Goal: Information Seeking & Learning: Find specific fact

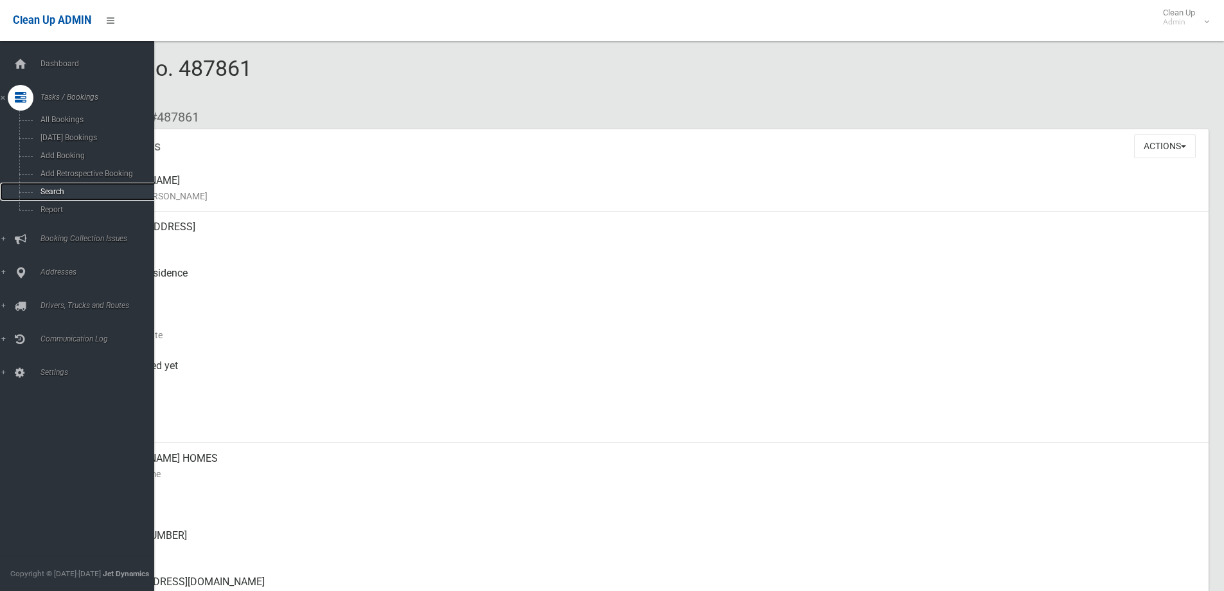
click at [61, 190] on span "Search" at bounding box center [95, 191] width 116 height 9
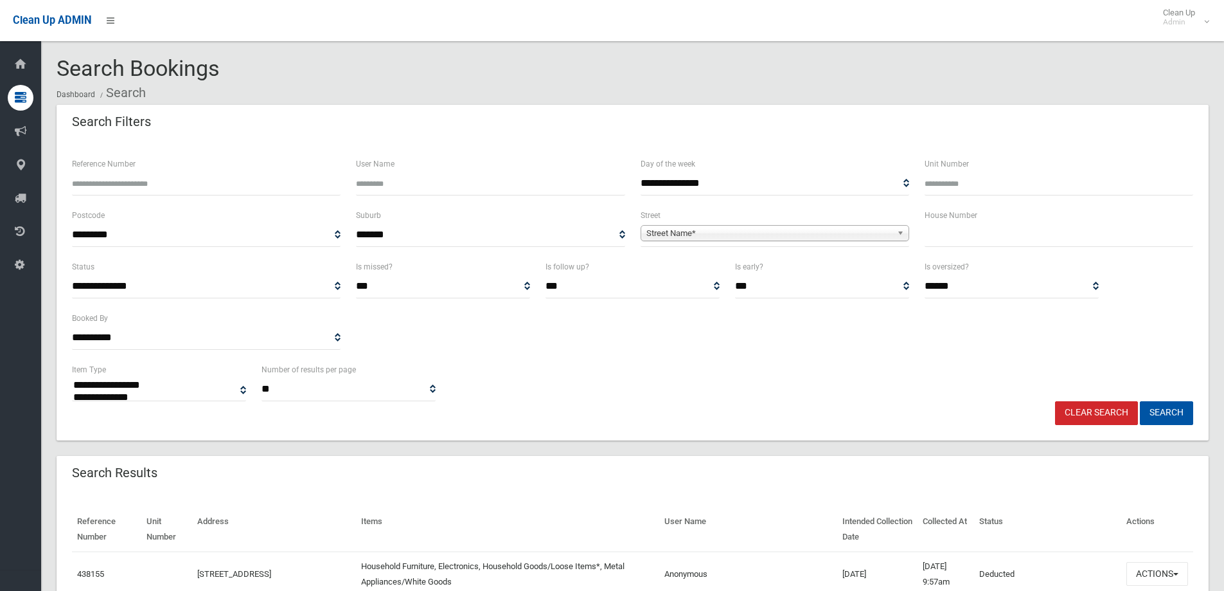
select select
click at [1017, 231] on input "text" at bounding box center [1059, 235] width 269 height 24
type input "*"
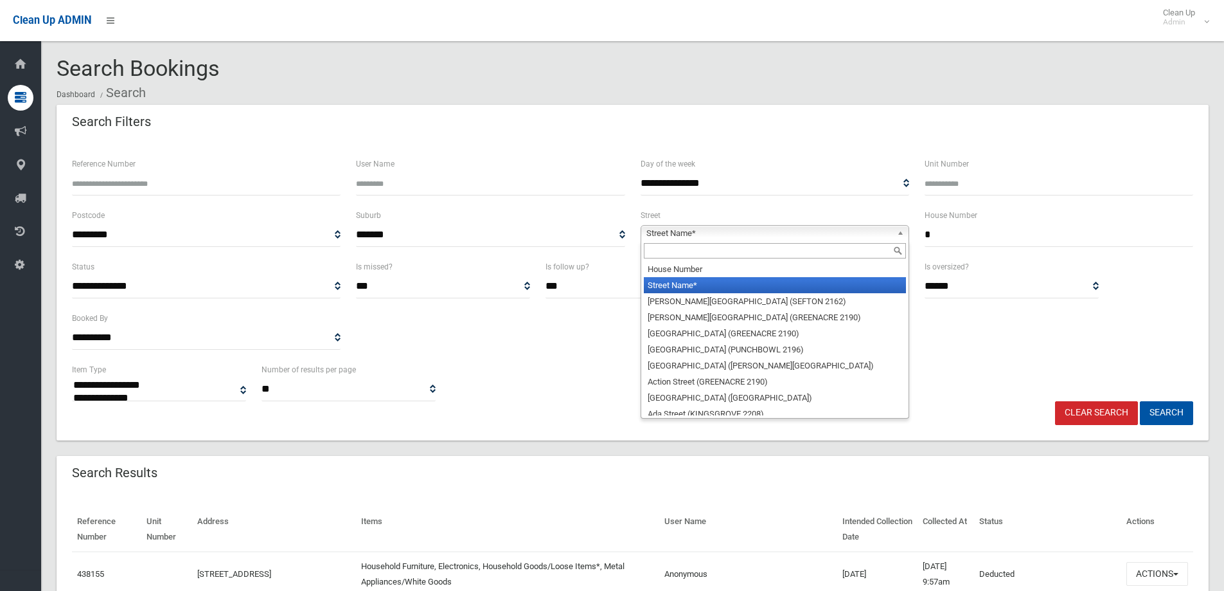
click at [870, 229] on span "Street Name*" at bounding box center [768, 233] width 245 height 15
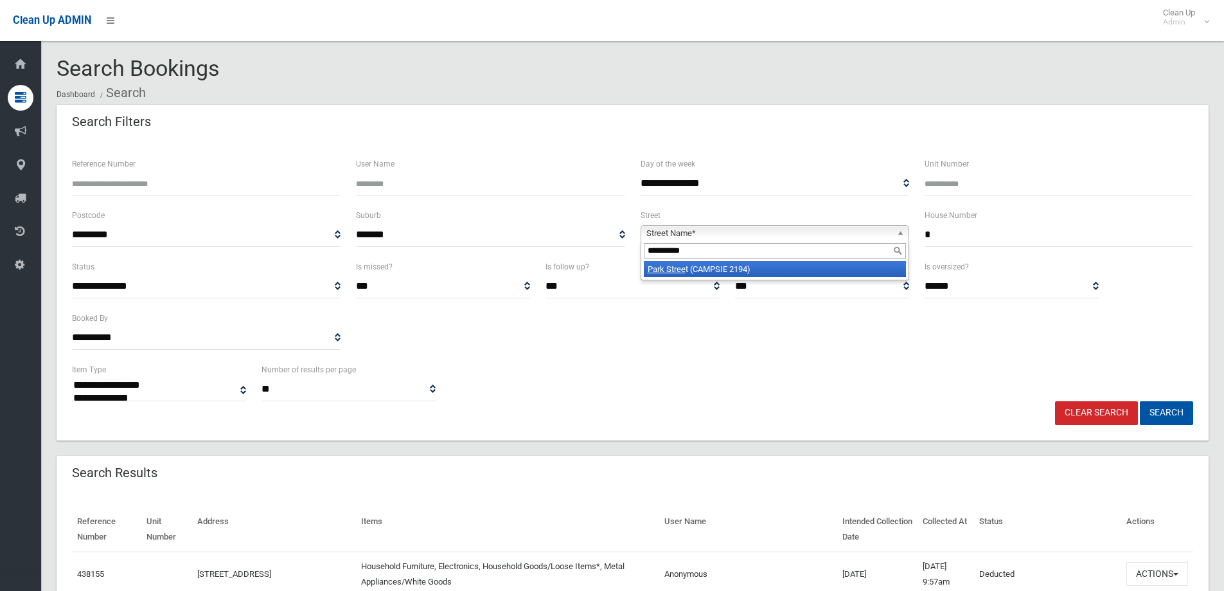
type input "**********"
click at [769, 266] on li "Park Stree t (CAMPSIE 2194)" at bounding box center [775, 269] width 262 height 16
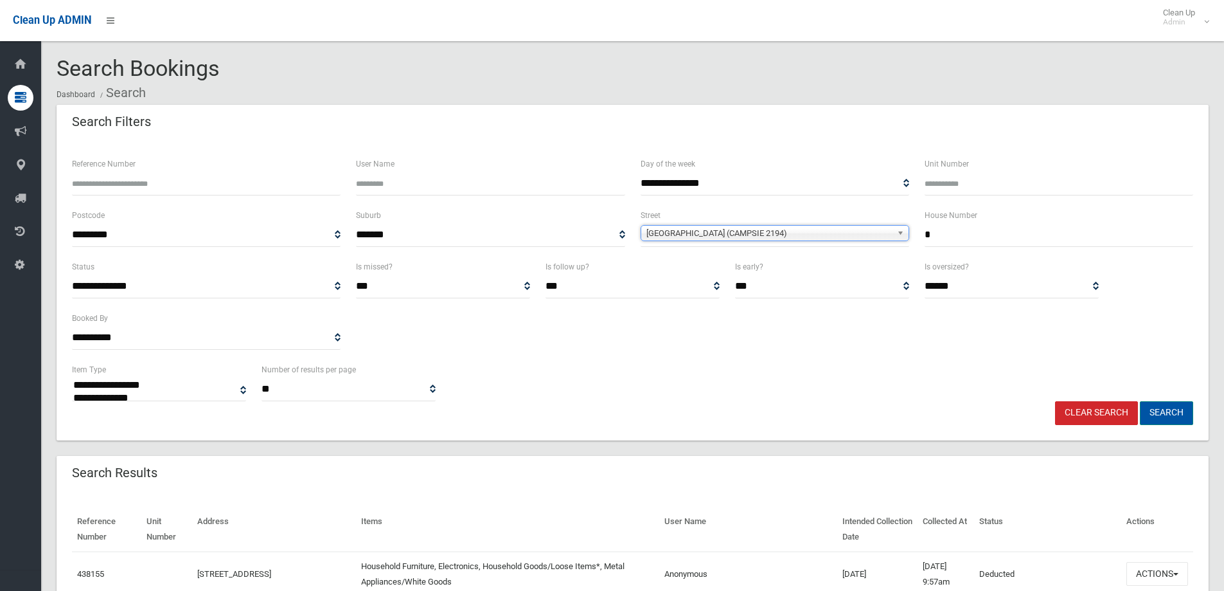
click at [1177, 405] on button "Search" at bounding box center [1166, 413] width 53 height 24
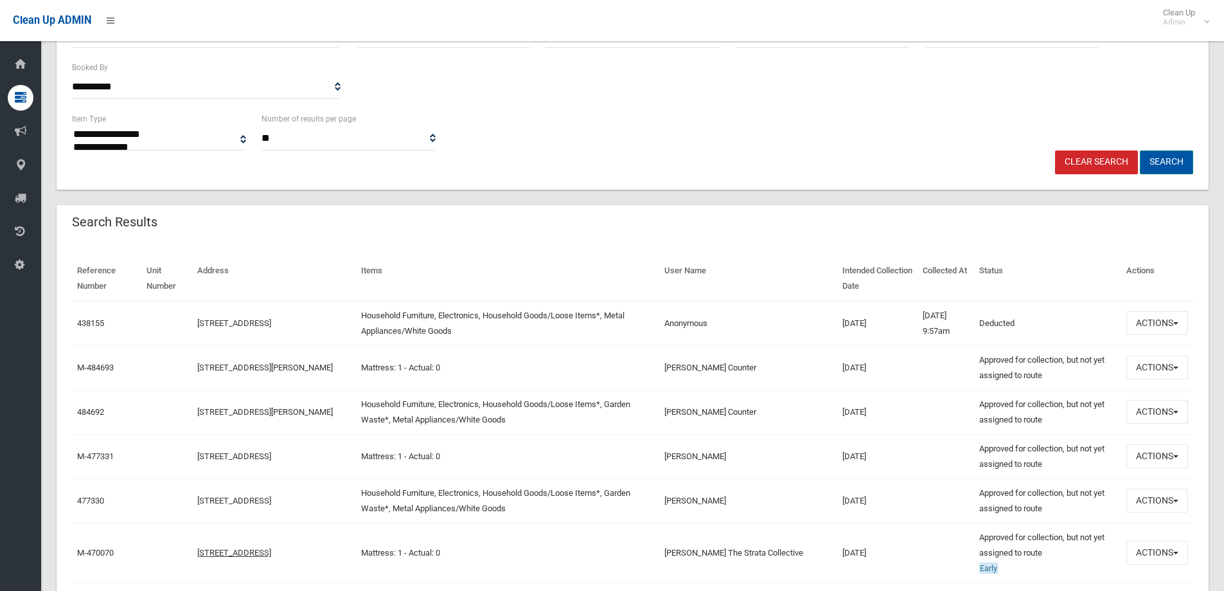
scroll to position [257, 0]
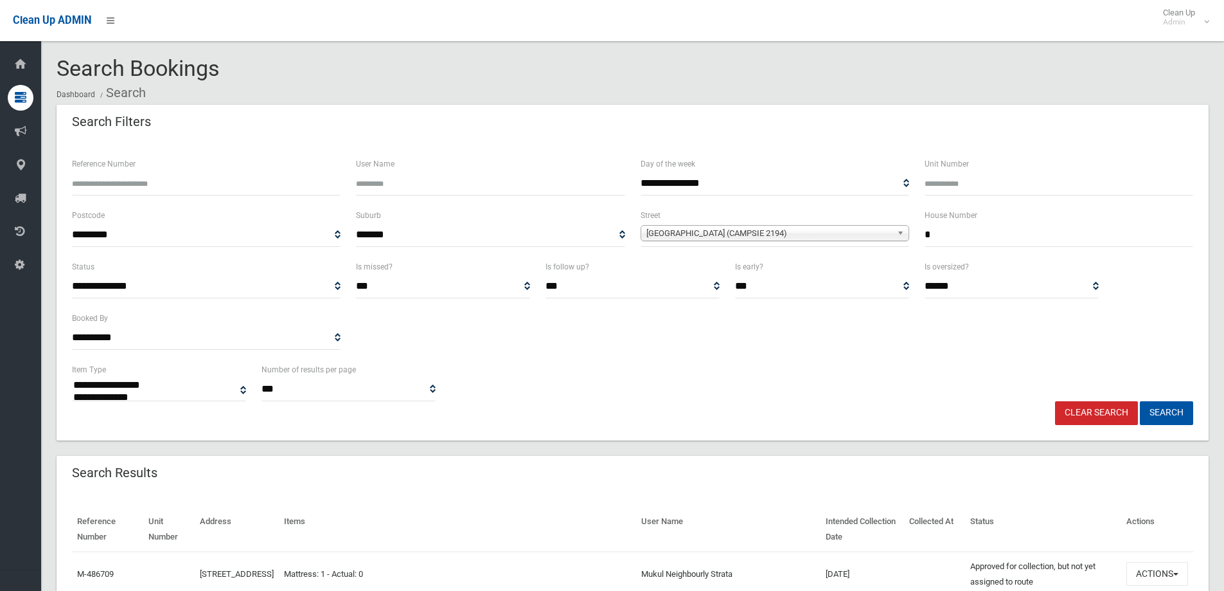
select select
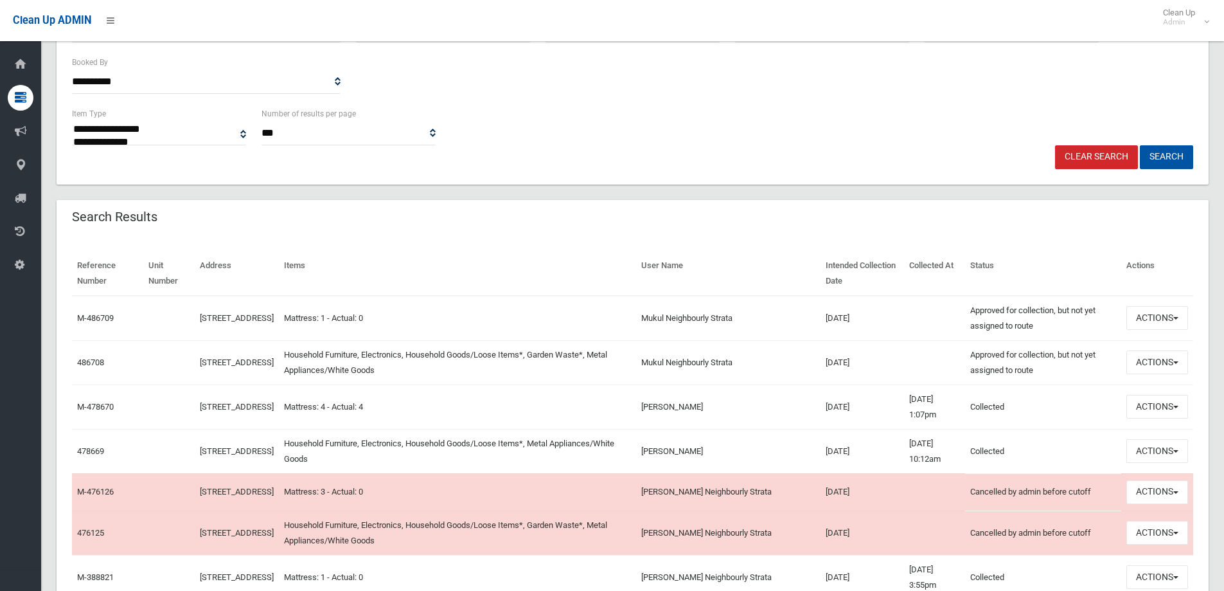
scroll to position [257, 0]
click at [1148, 358] on button "Actions" at bounding box center [1158, 361] width 62 height 24
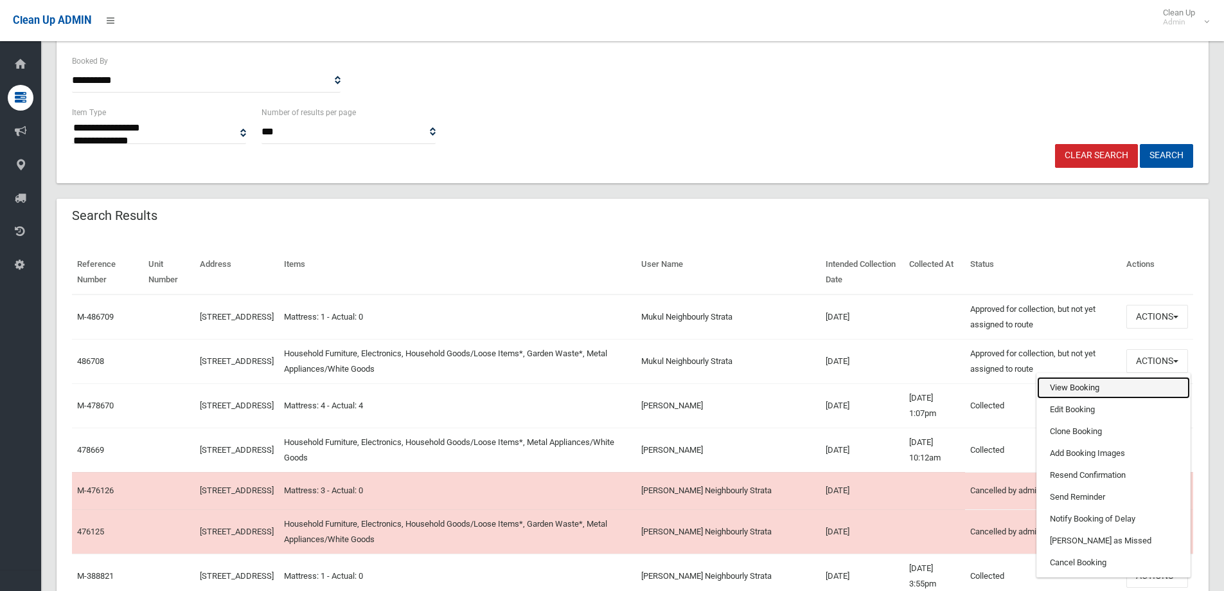
click at [1119, 382] on link "View Booking" at bounding box center [1113, 388] width 153 height 22
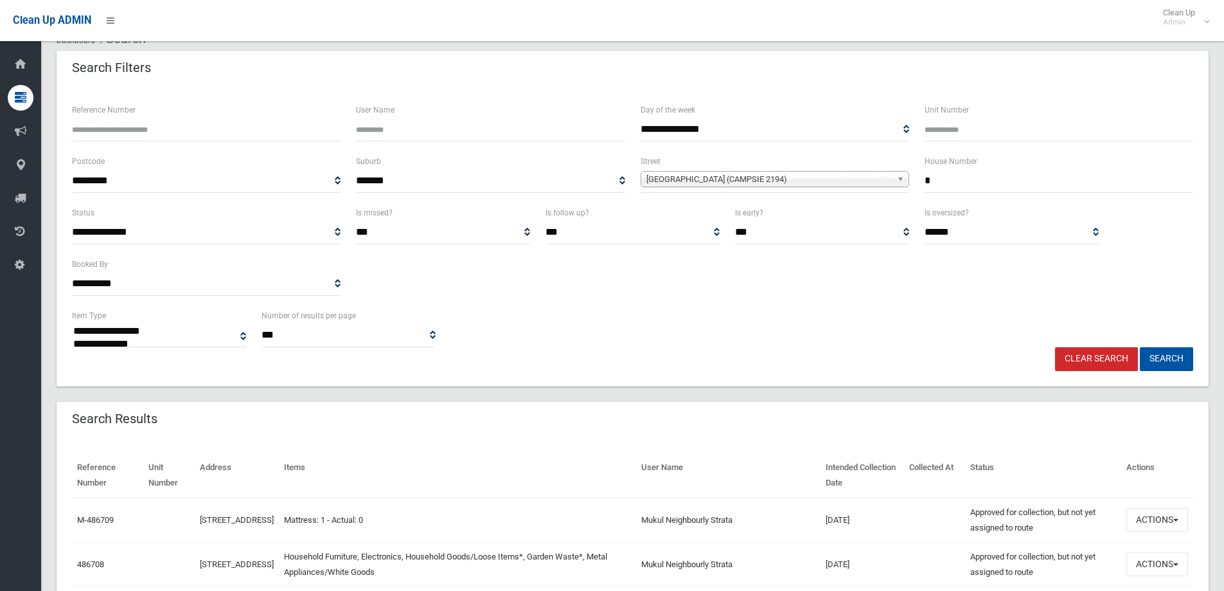
scroll to position [0, 0]
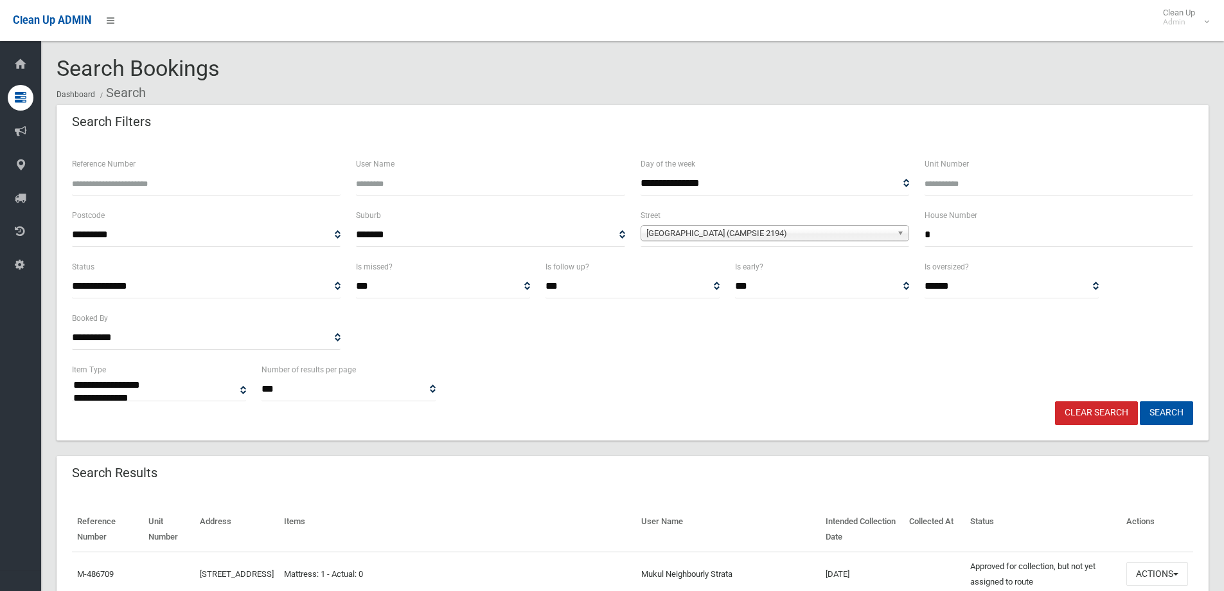
click at [1102, 401] on link "Clear Search" at bounding box center [1096, 413] width 83 height 24
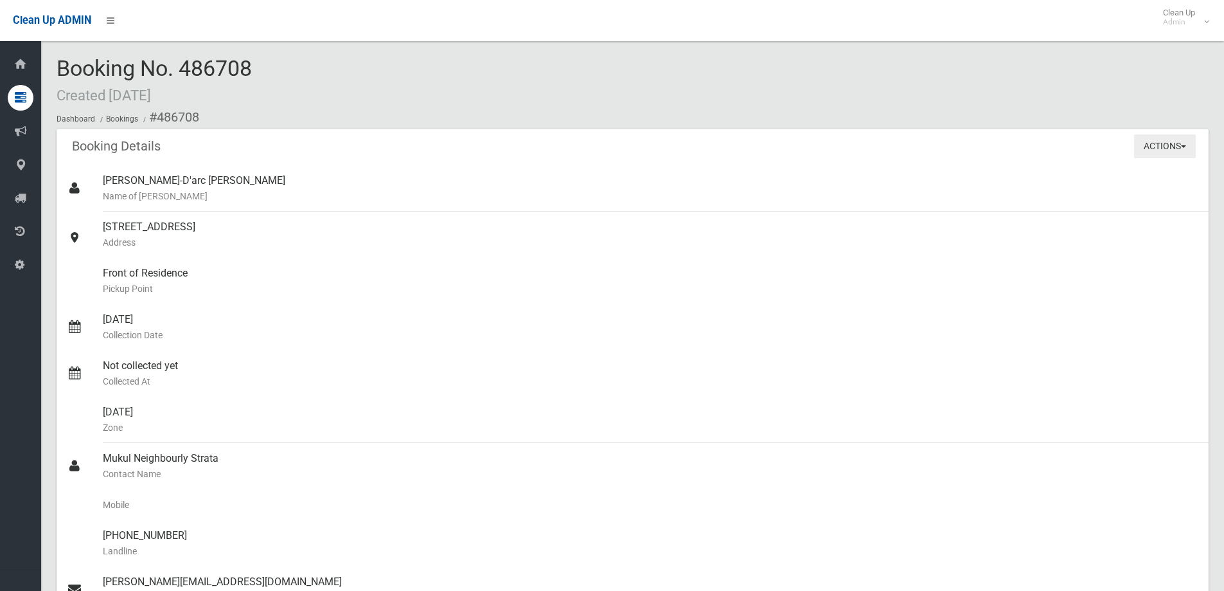
click at [1178, 143] on button "Actions" at bounding box center [1165, 146] width 62 height 24
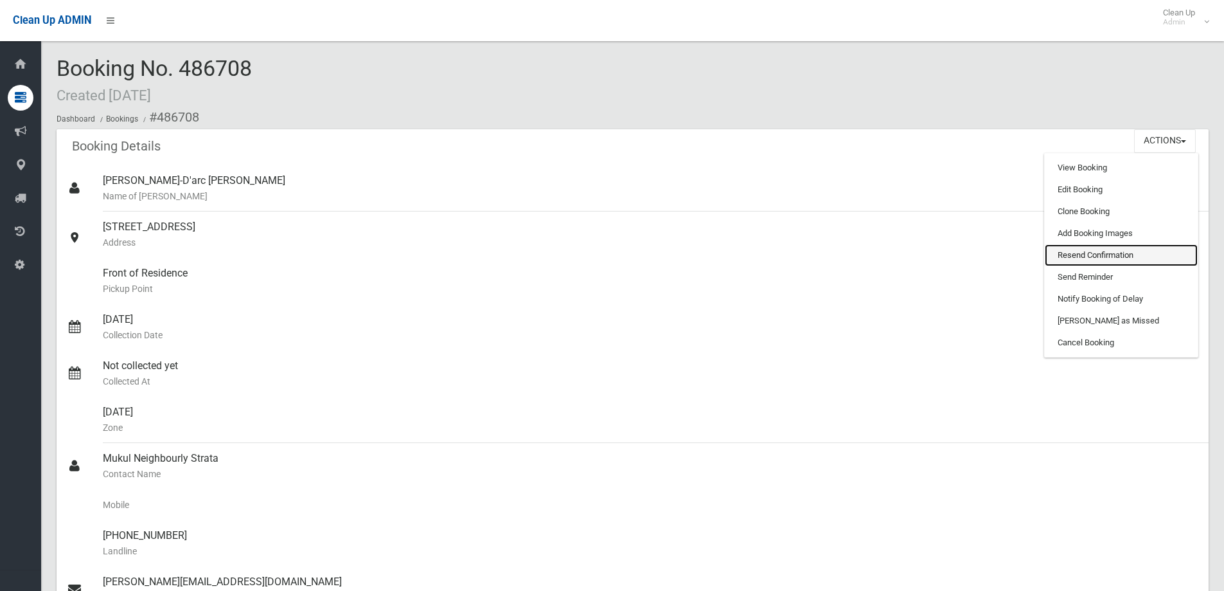
click at [1112, 255] on link "Resend Confirmation" at bounding box center [1121, 255] width 153 height 22
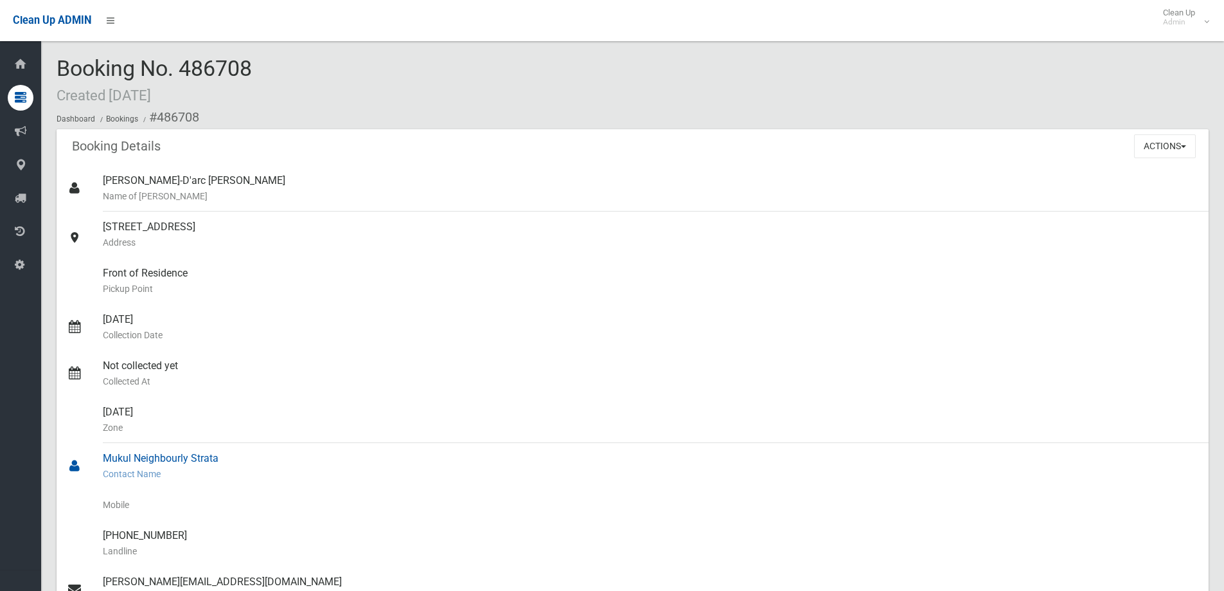
drag, startPoint x: 103, startPoint y: 457, endPoint x: 281, endPoint y: 455, distance: 177.4
click at [281, 455] on link "Mukul Neighbourly Strata Contact Name" at bounding box center [633, 466] width 1152 height 46
click at [271, 450] on div "Mukul Neighbourly Strata Contact Name" at bounding box center [651, 466] width 1096 height 46
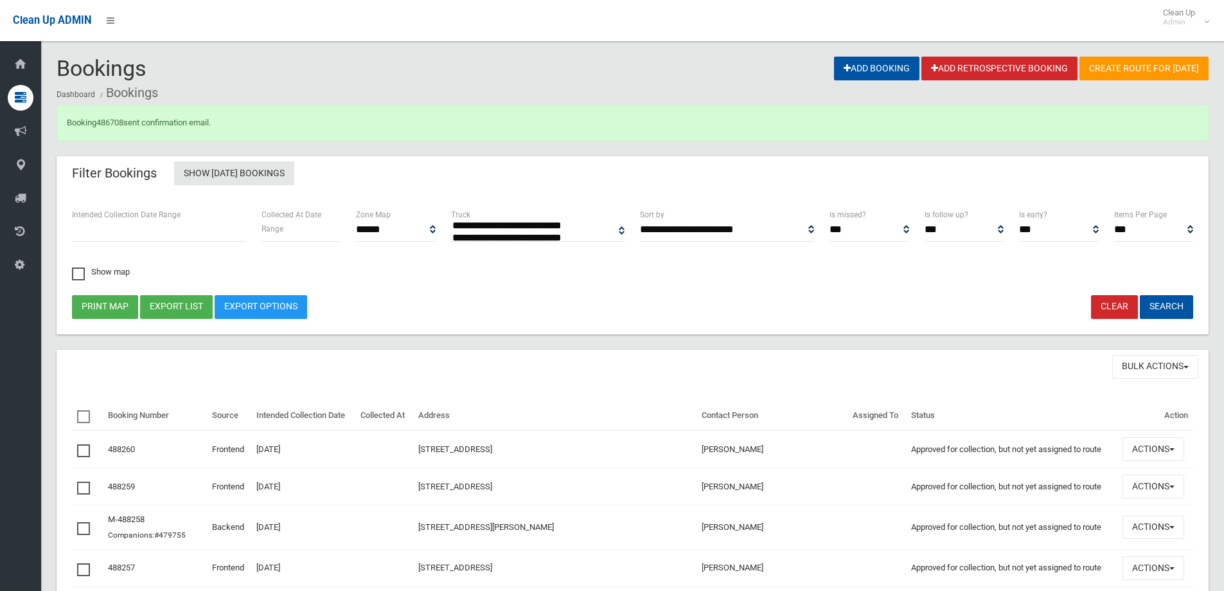
select select
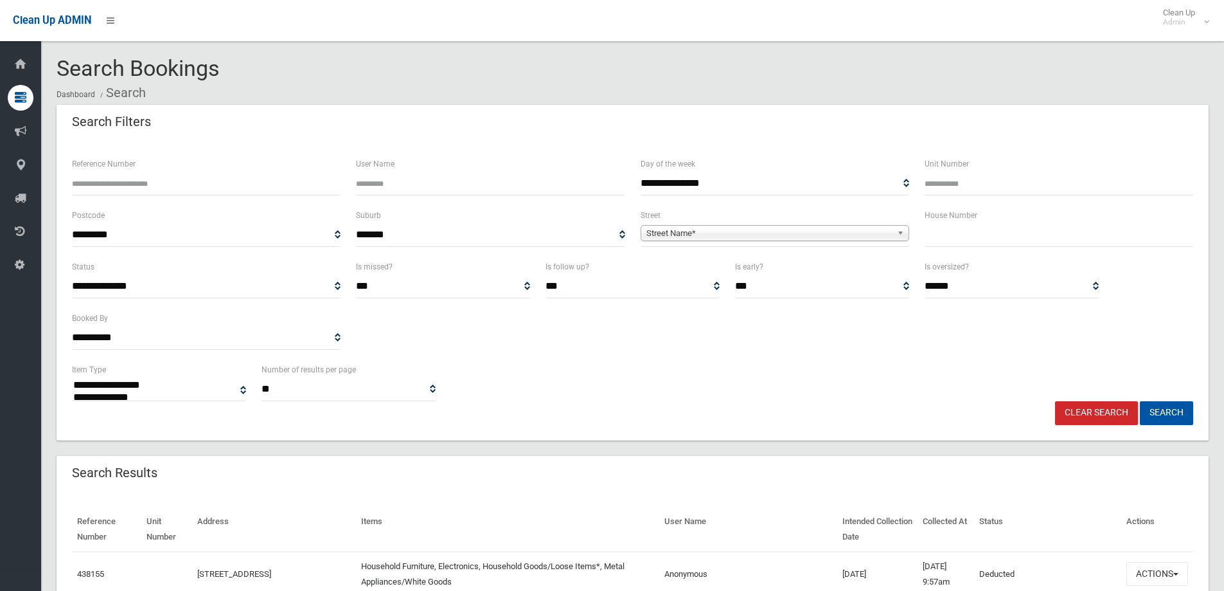
select select
click at [975, 232] on input "text" at bounding box center [1059, 235] width 269 height 24
click at [163, 176] on input "Reference Number" at bounding box center [206, 184] width 269 height 24
type input "******"
click at [1140, 401] on button "Search" at bounding box center [1166, 413] width 53 height 24
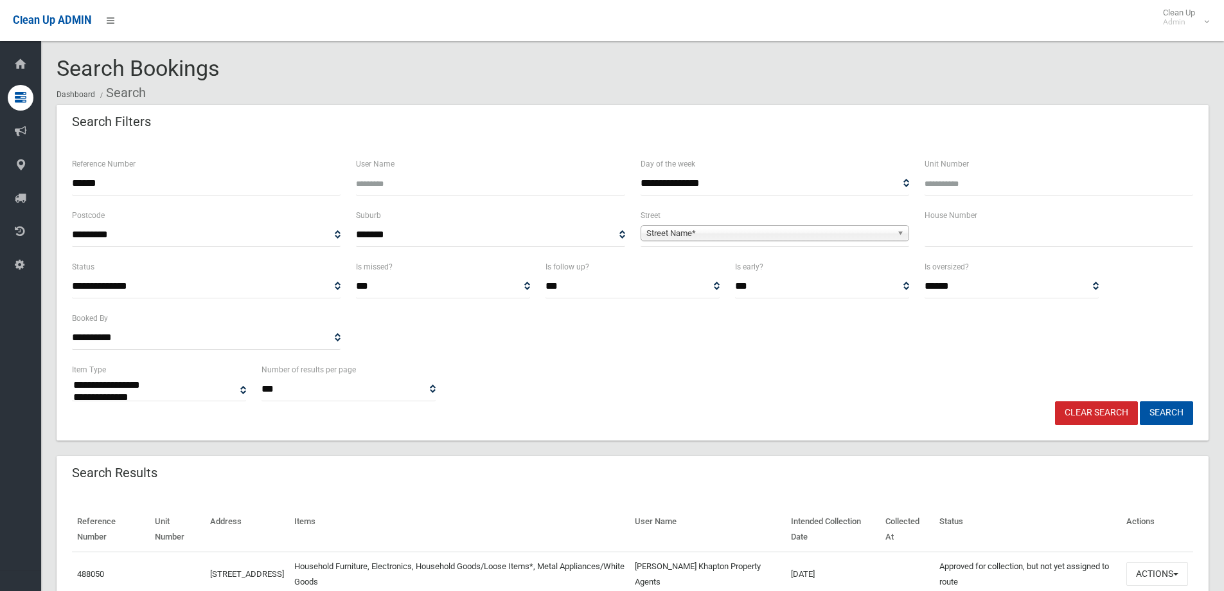
select select
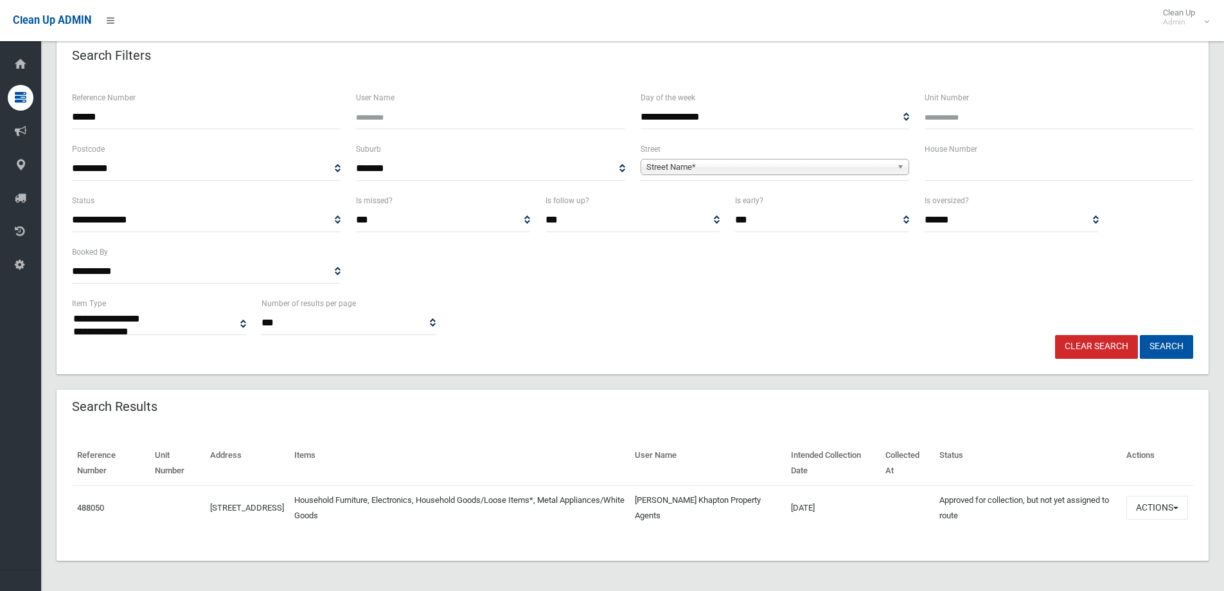
scroll to position [67, 0]
click at [1139, 513] on button "Actions" at bounding box center [1158, 507] width 62 height 24
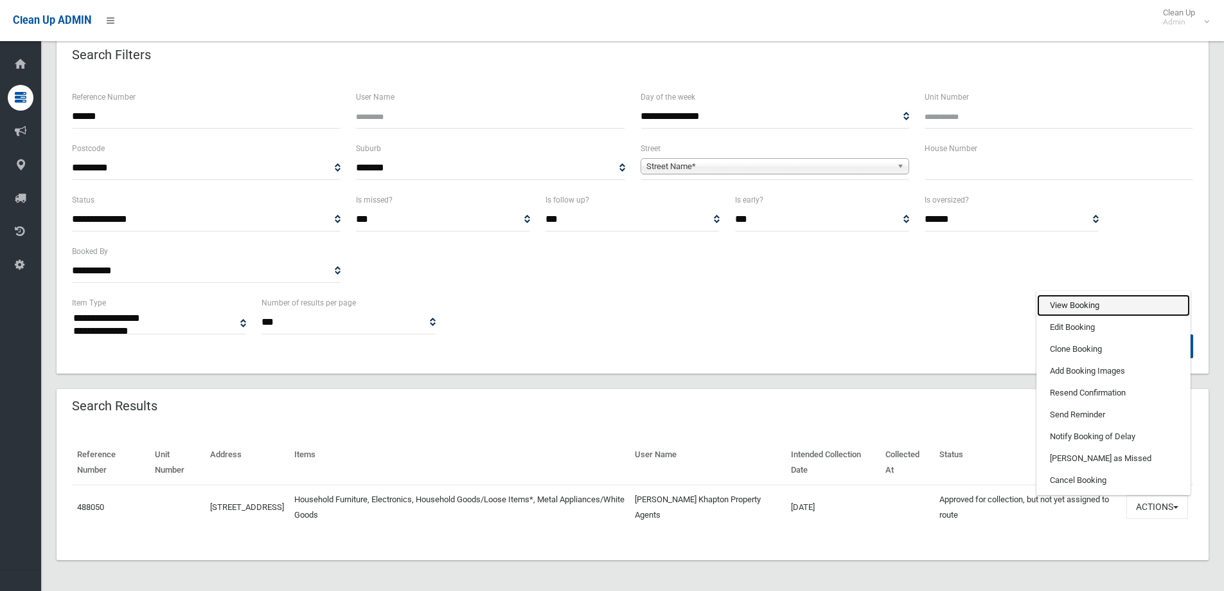
click at [1058, 299] on link "View Booking" at bounding box center [1113, 305] width 153 height 22
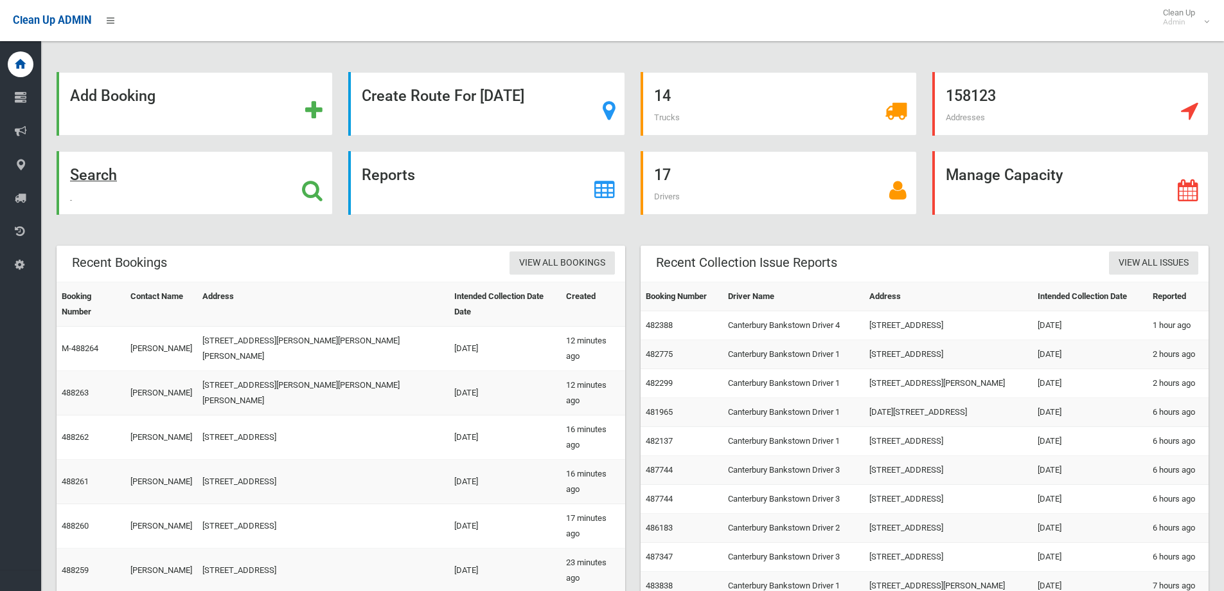
click at [155, 172] on div "Search" at bounding box center [195, 183] width 276 height 64
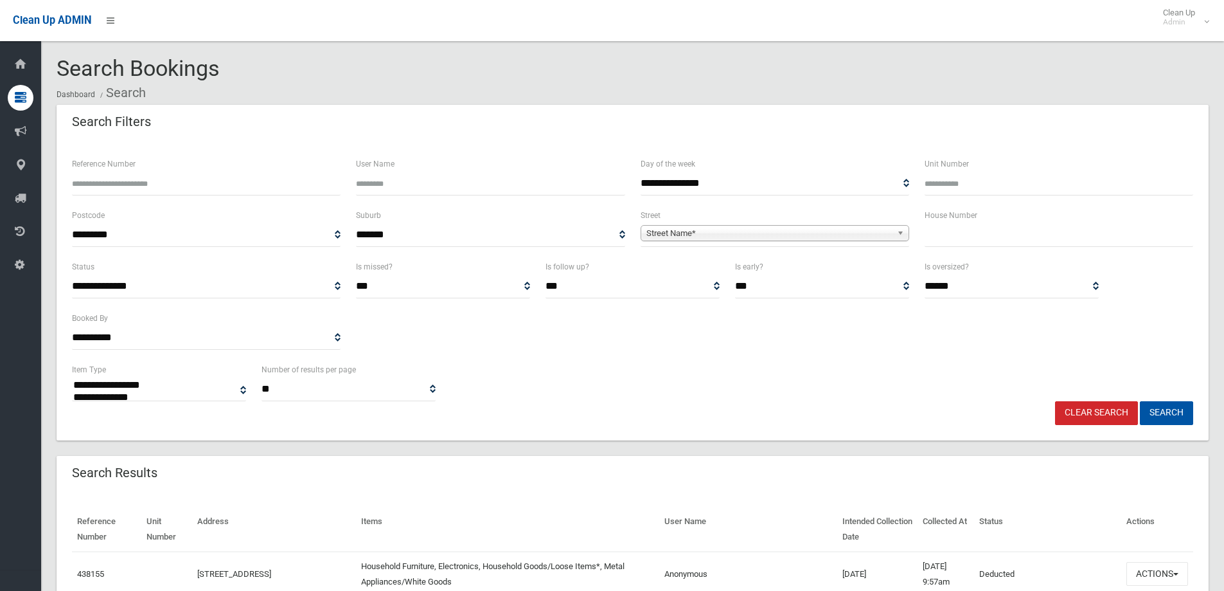
select select
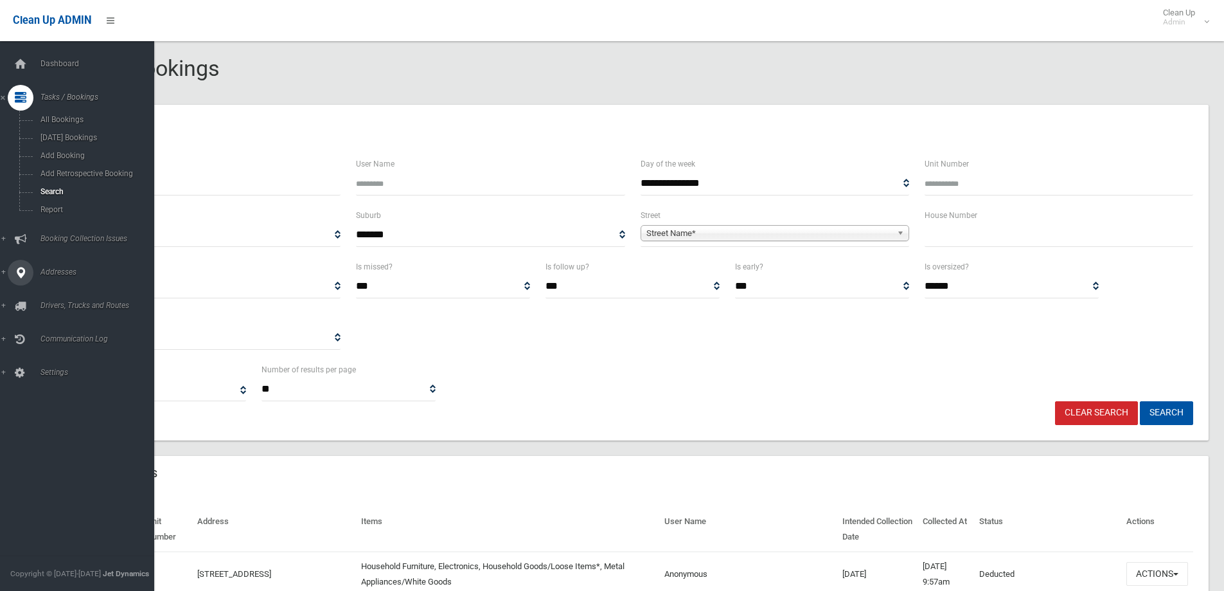
click at [37, 268] on span "Addresses" at bounding box center [100, 271] width 127 height 9
click at [58, 182] on span "All Addresses" at bounding box center [95, 186] width 116 height 9
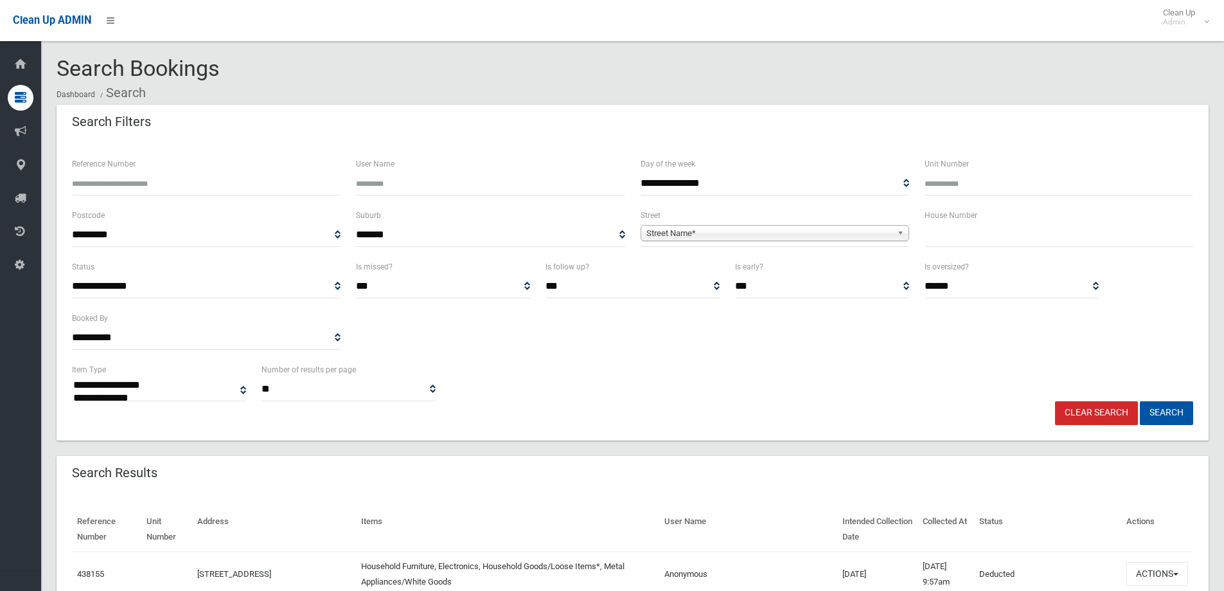
click at [961, 236] on input "text" at bounding box center [1059, 235] width 269 height 24
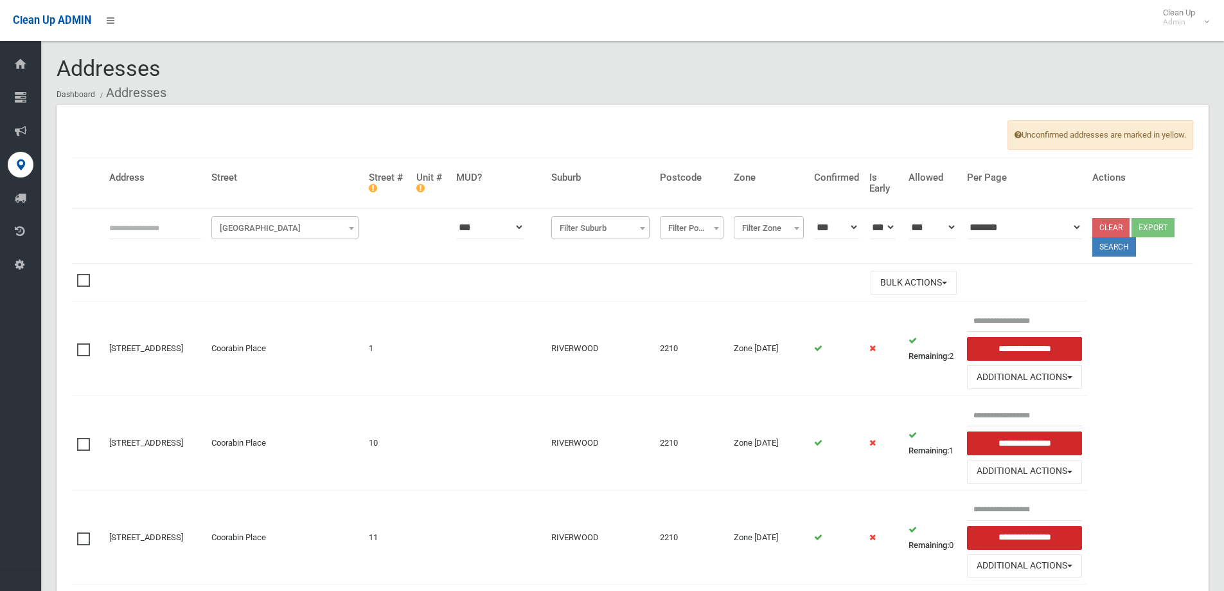
click at [159, 228] on input "text" at bounding box center [155, 227] width 92 height 24
type input "**"
click at [289, 233] on span "Filter Street" at bounding box center [285, 228] width 141 height 18
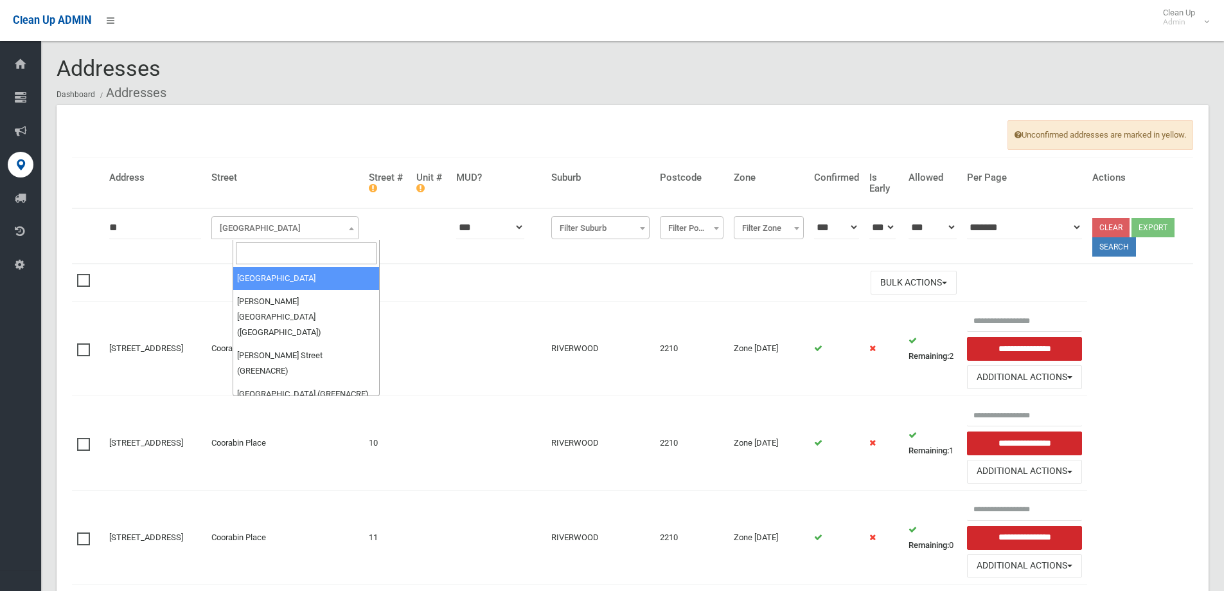
click at [287, 245] on input "search" at bounding box center [306, 253] width 141 height 22
type input "******"
select select "**"
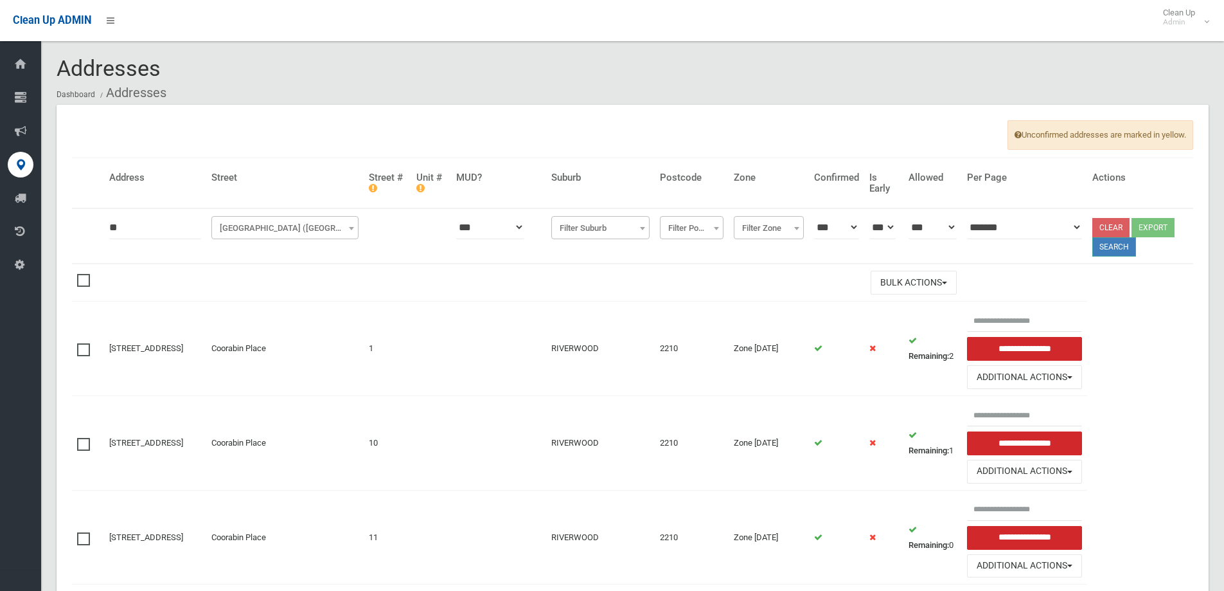
click at [1105, 253] on button "Search" at bounding box center [1114, 246] width 44 height 19
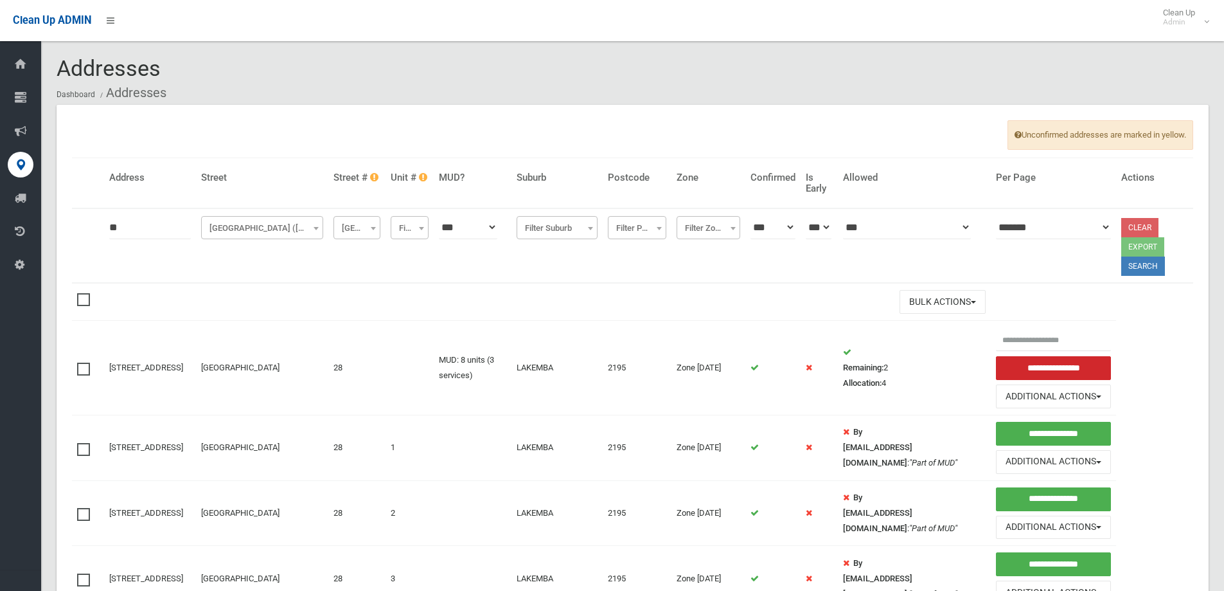
drag, startPoint x: 906, startPoint y: 376, endPoint x: 763, endPoint y: 335, distance: 148.5
click at [787, 354] on tr "28 Hampden Road, LAKEMBA NSW 2195 Hampden Road 28 MUD: 8 units (3 services) LAK…" at bounding box center [632, 368] width 1121 height 94
click at [672, 281] on th "**********" at bounding box center [709, 245] width 74 height 75
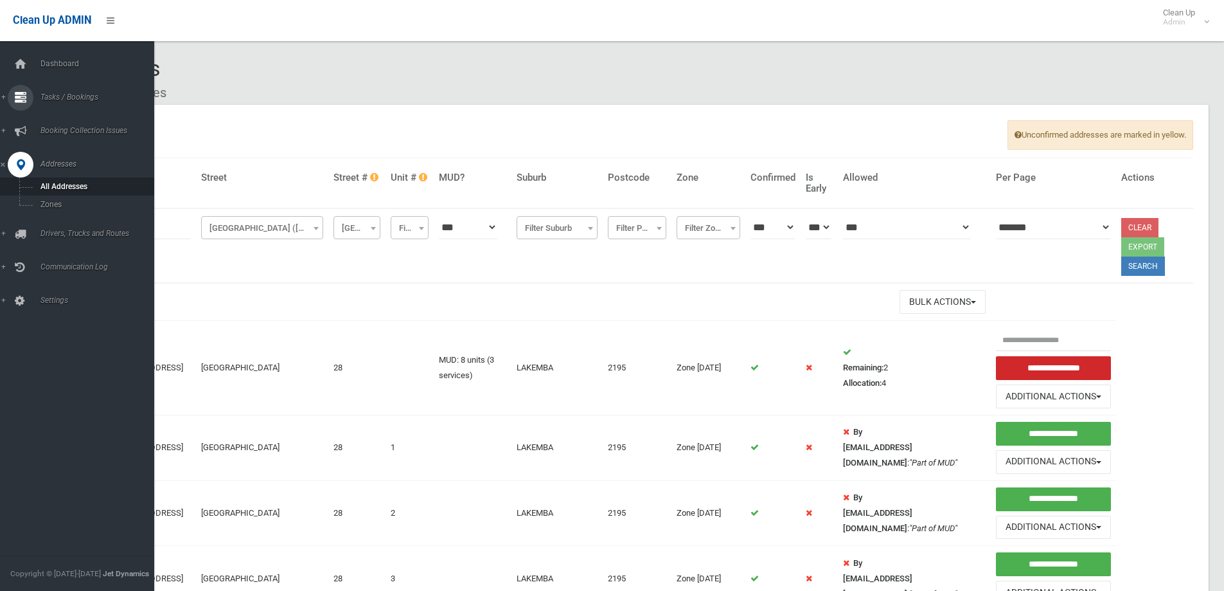
click at [2, 93] on link "Tasks / Bookings" at bounding box center [82, 98] width 164 height 26
click at [50, 124] on link "All Bookings" at bounding box center [82, 120] width 164 height 18
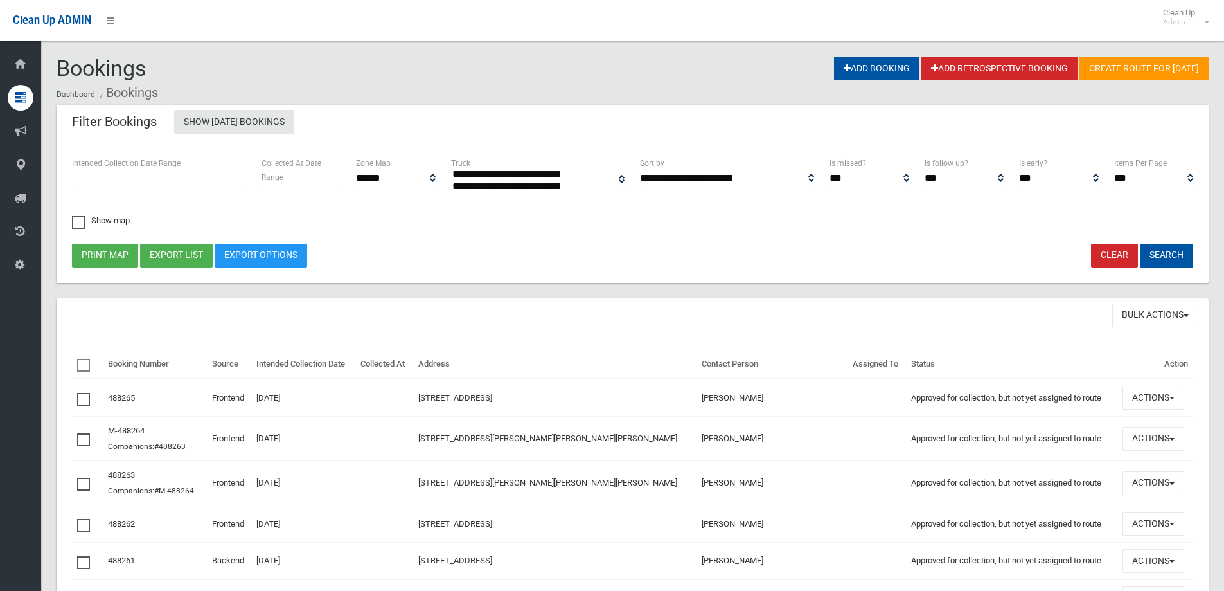
select select
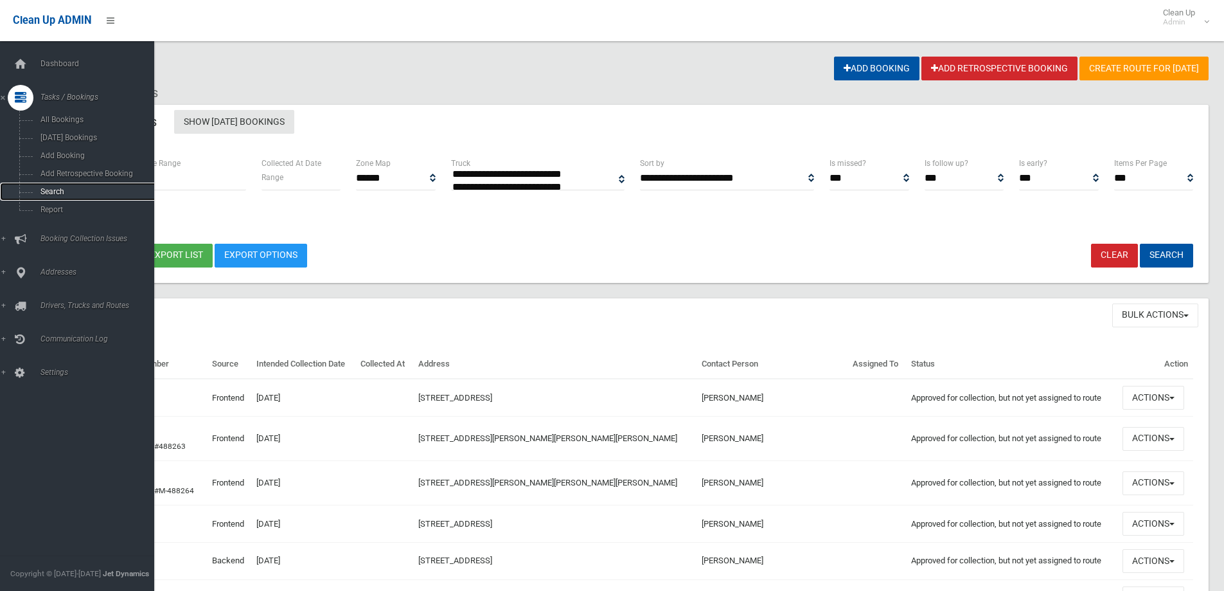
click at [66, 185] on link "Search" at bounding box center [82, 192] width 164 height 18
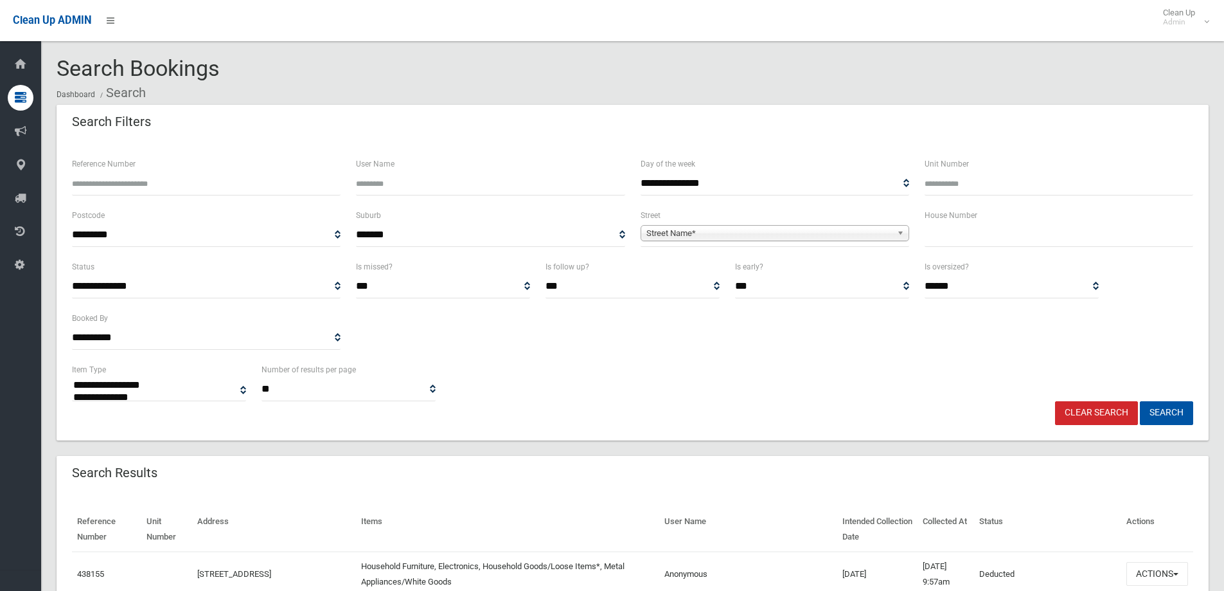
select select
